Goal: Check status: Check status

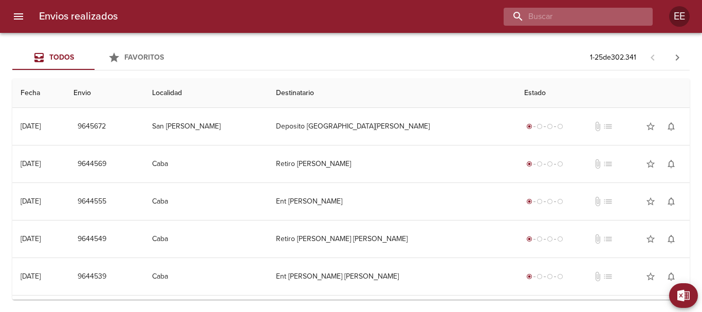
click at [633, 13] on input "buscar" at bounding box center [568, 17] width 131 height 18
type input "[PERSON_NAME]"
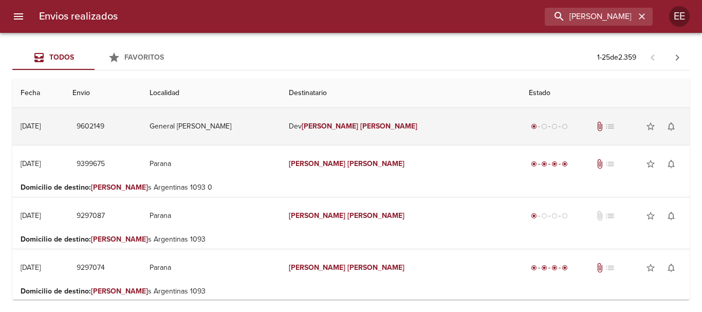
click at [360, 127] on em "[PERSON_NAME]" at bounding box center [388, 126] width 57 height 9
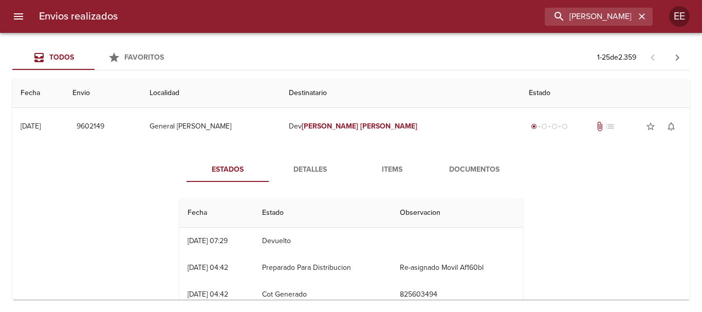
drag, startPoint x: 322, startPoint y: 162, endPoint x: 324, endPoint y: 168, distance: 6.5
click at [322, 163] on button "Detalles" at bounding box center [310, 169] width 82 height 25
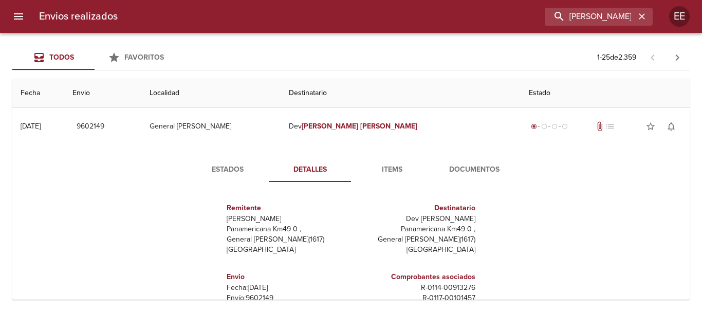
scroll to position [5, 0]
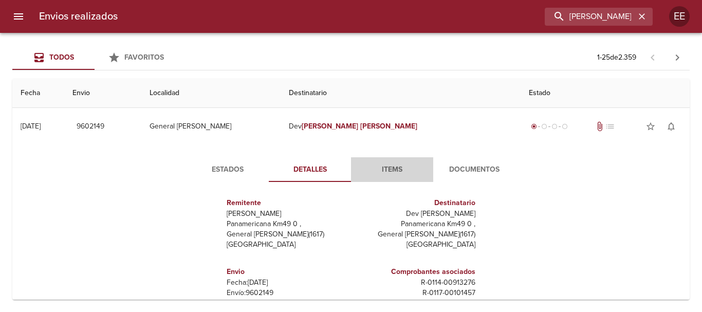
click at [393, 164] on span "Items" at bounding box center [392, 169] width 70 height 13
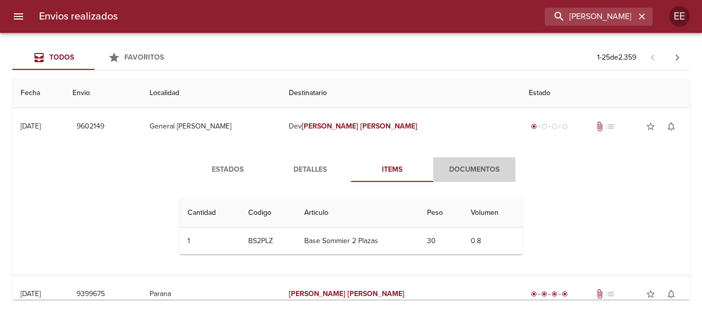
click at [489, 171] on span "Documentos" at bounding box center [474, 169] width 70 height 13
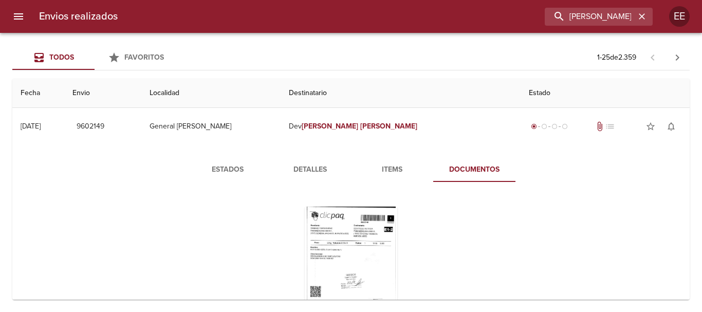
scroll to position [103, 0]
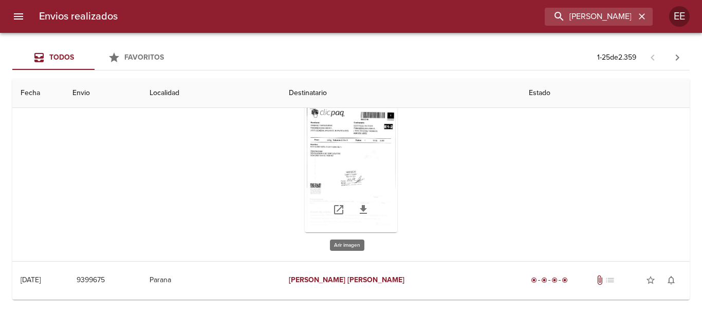
click at [361, 161] on div "Tabla de envíos del cliente" at bounding box center [351, 168] width 92 height 128
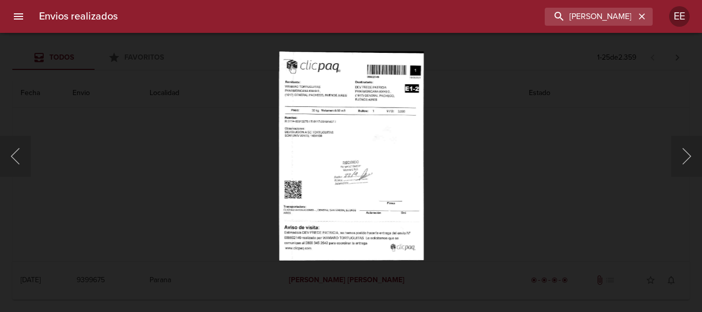
click at [325, 142] on img "Lightbox" at bounding box center [350, 155] width 145 height 209
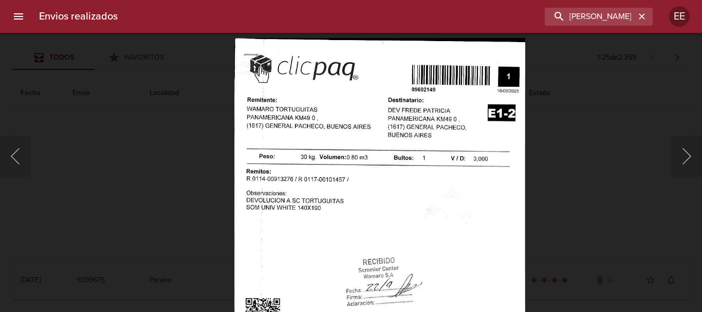
click at [438, 190] on img "Lightbox" at bounding box center [379, 248] width 291 height 420
